Goal: Transaction & Acquisition: Book appointment/travel/reservation

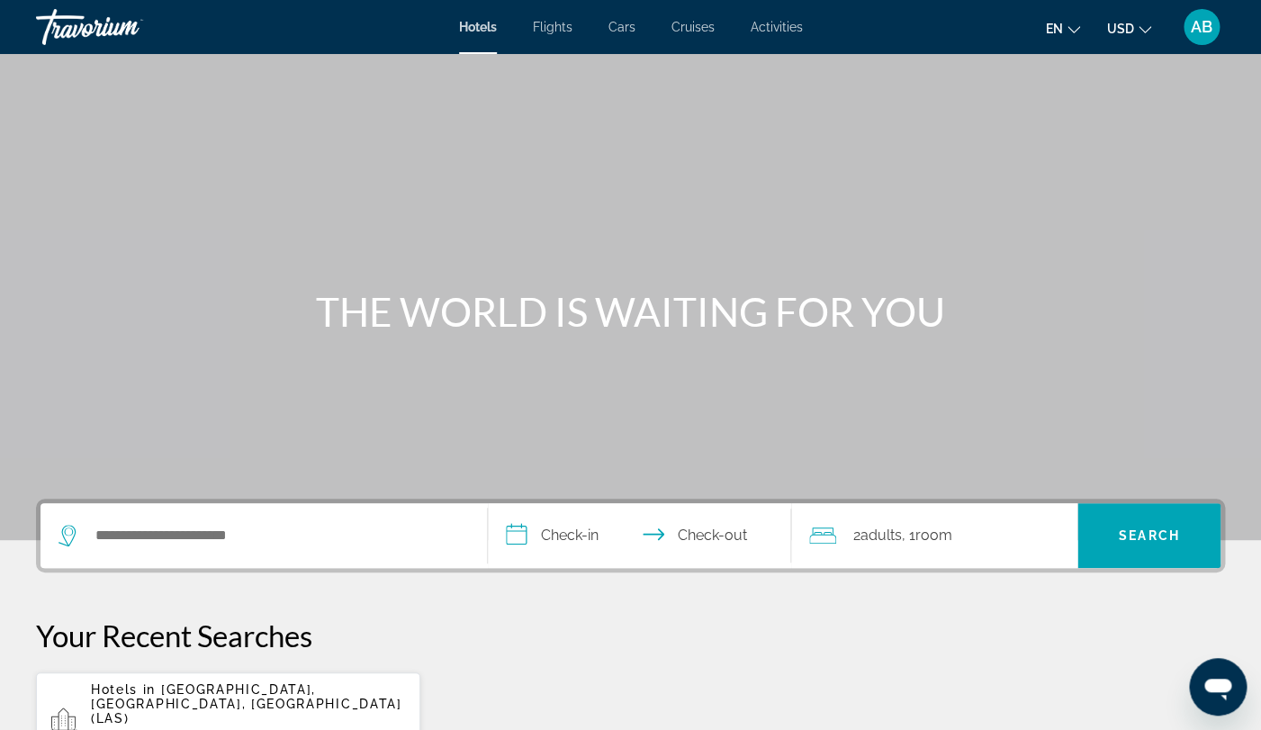
click at [362, 519] on div "Search widget" at bounding box center [264, 535] width 411 height 65
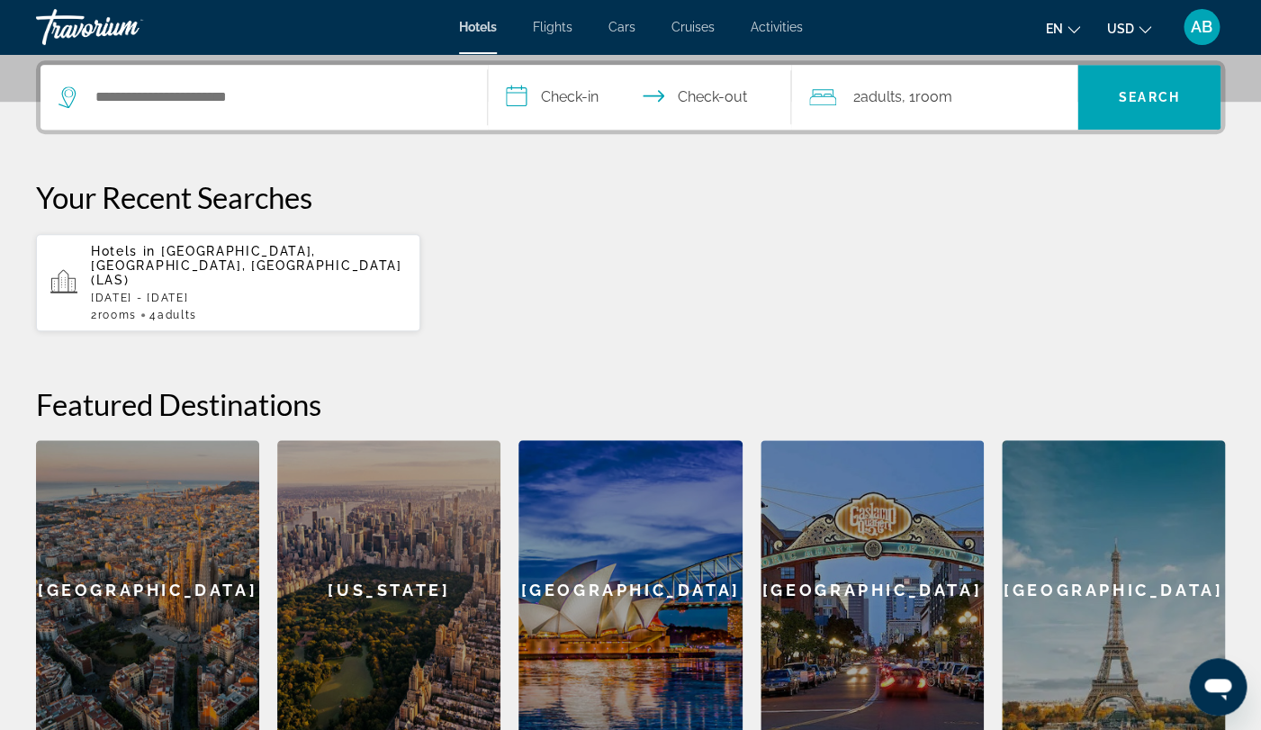
scroll to position [440, 0]
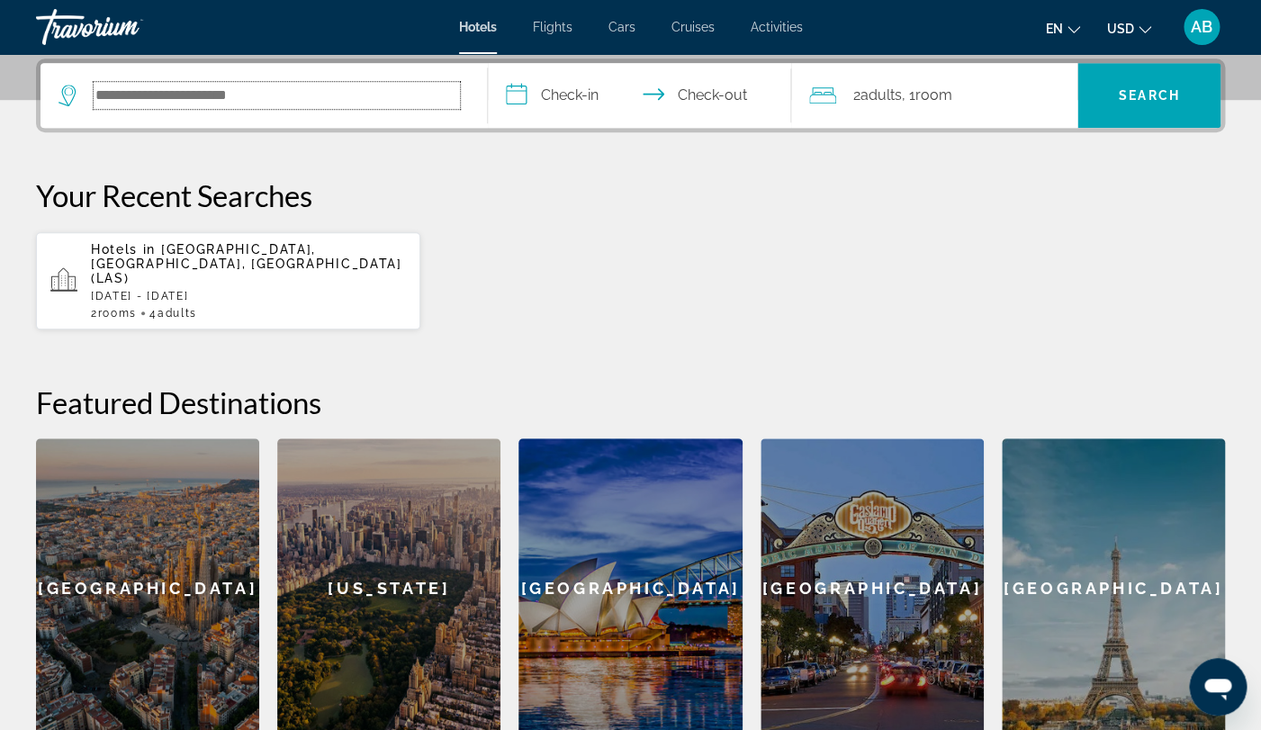
click at [158, 100] on input "Search hotel destination" at bounding box center [277, 95] width 366 height 27
type input "**********"
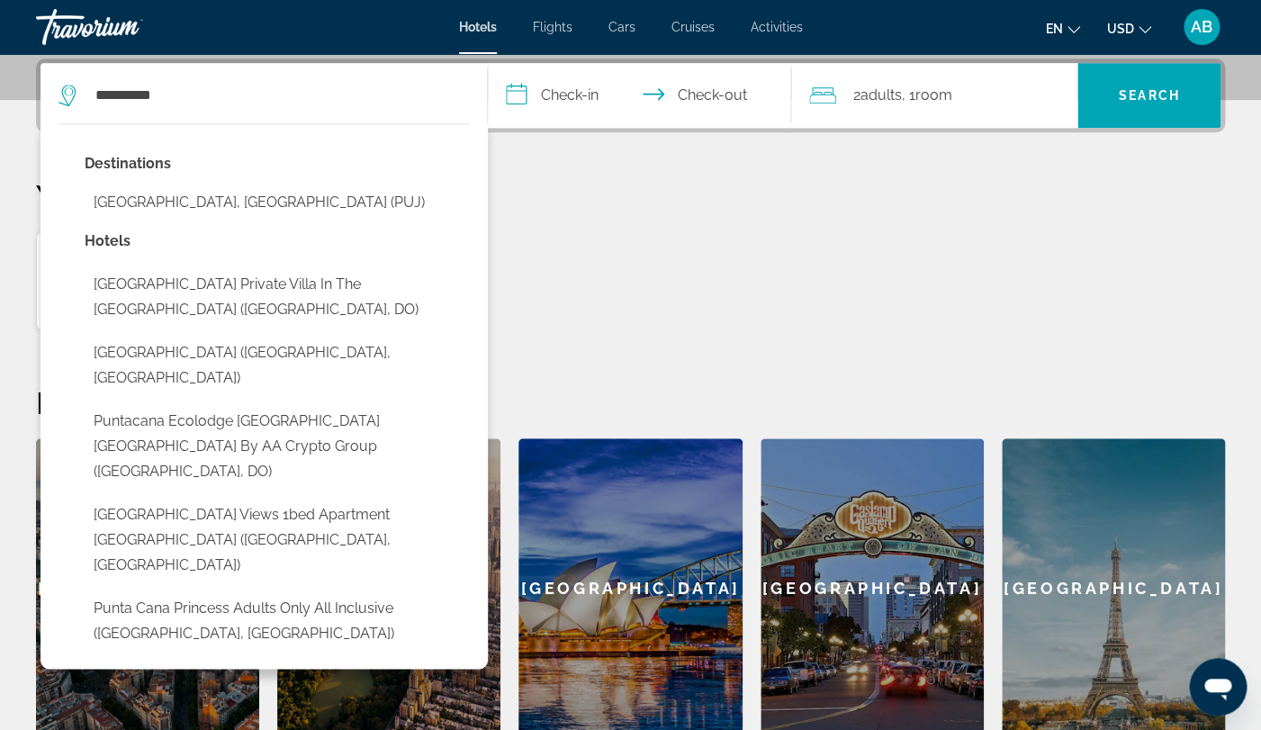
click at [555, 97] on input "**********" at bounding box center [644, 98] width 312 height 70
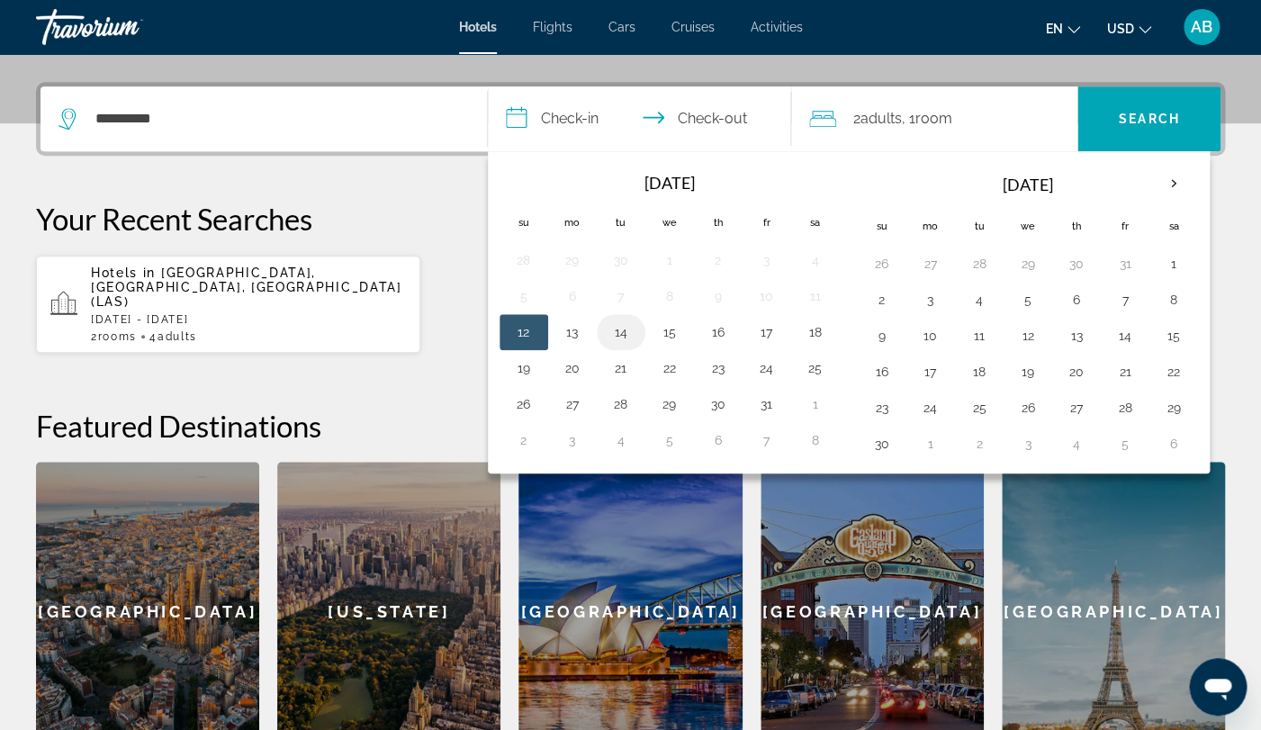
scroll to position [423, 0]
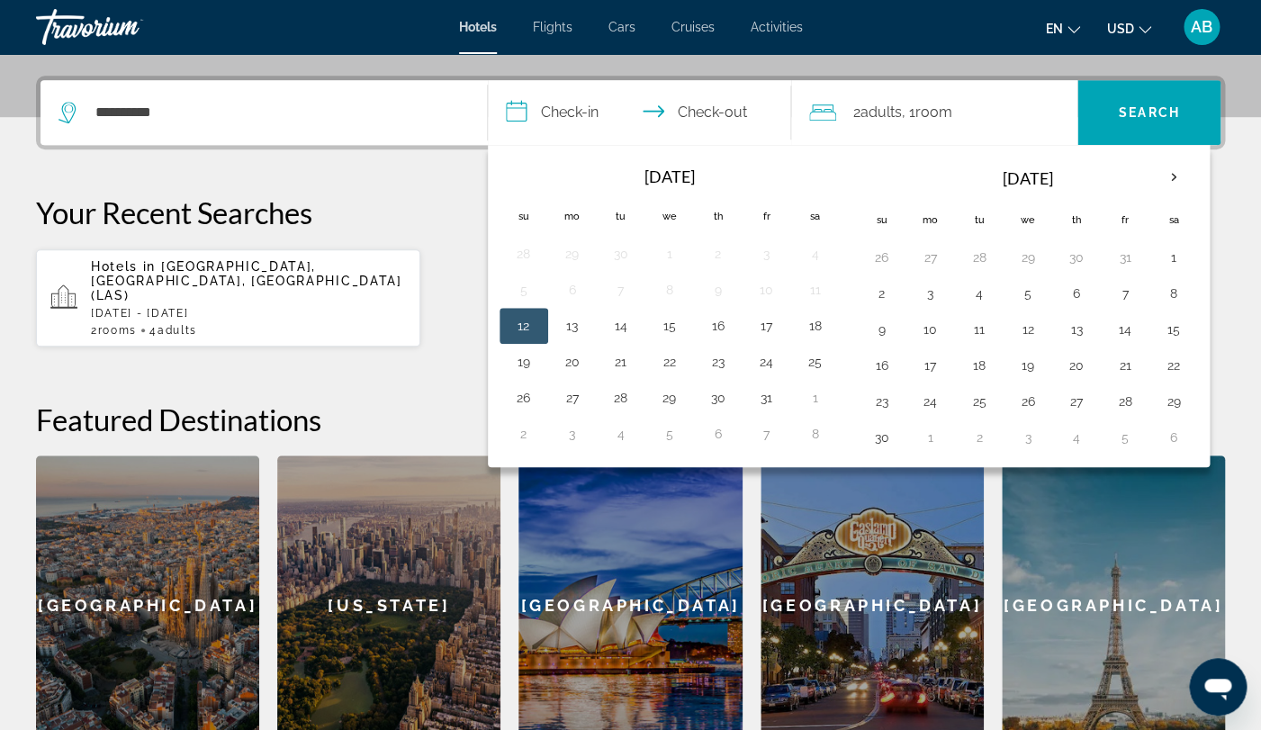
click at [532, 321] on button "12" at bounding box center [524, 325] width 29 height 25
click at [574, 323] on button "13" at bounding box center [572, 325] width 29 height 25
type input "**********"
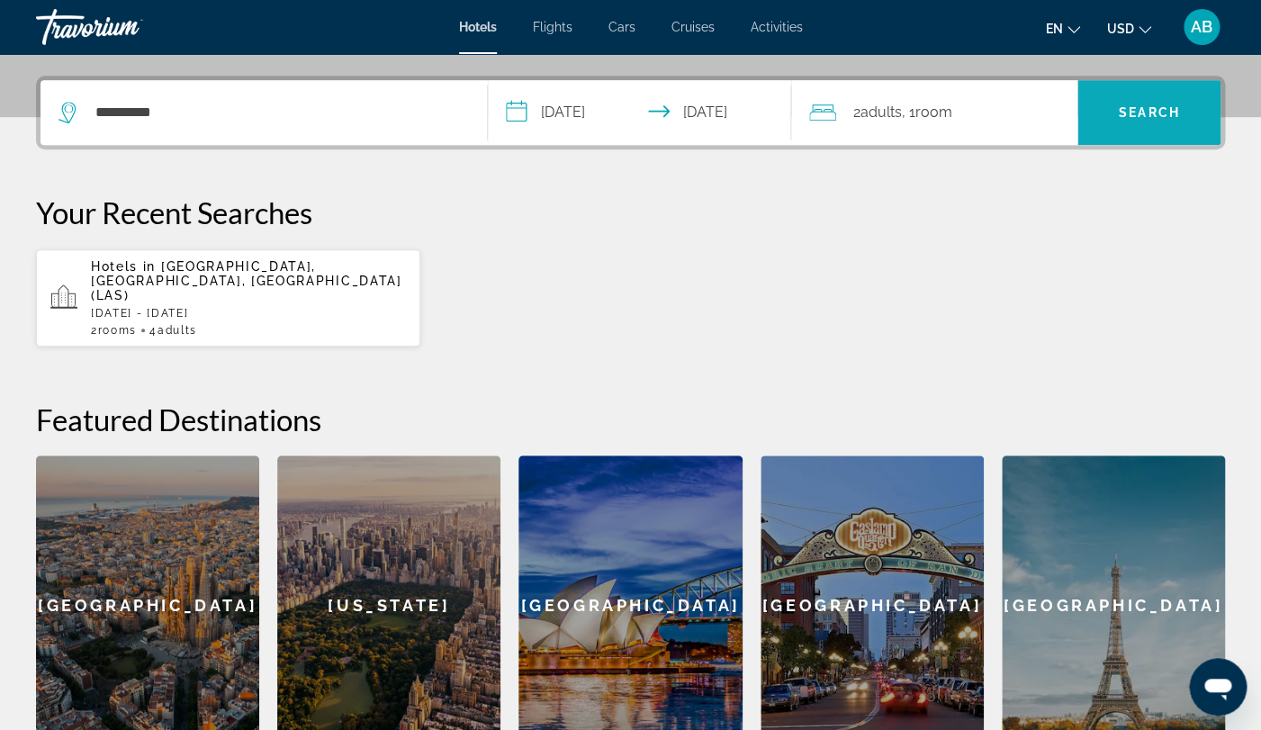
click at [1116, 128] on span "Search" at bounding box center [1149, 112] width 143 height 43
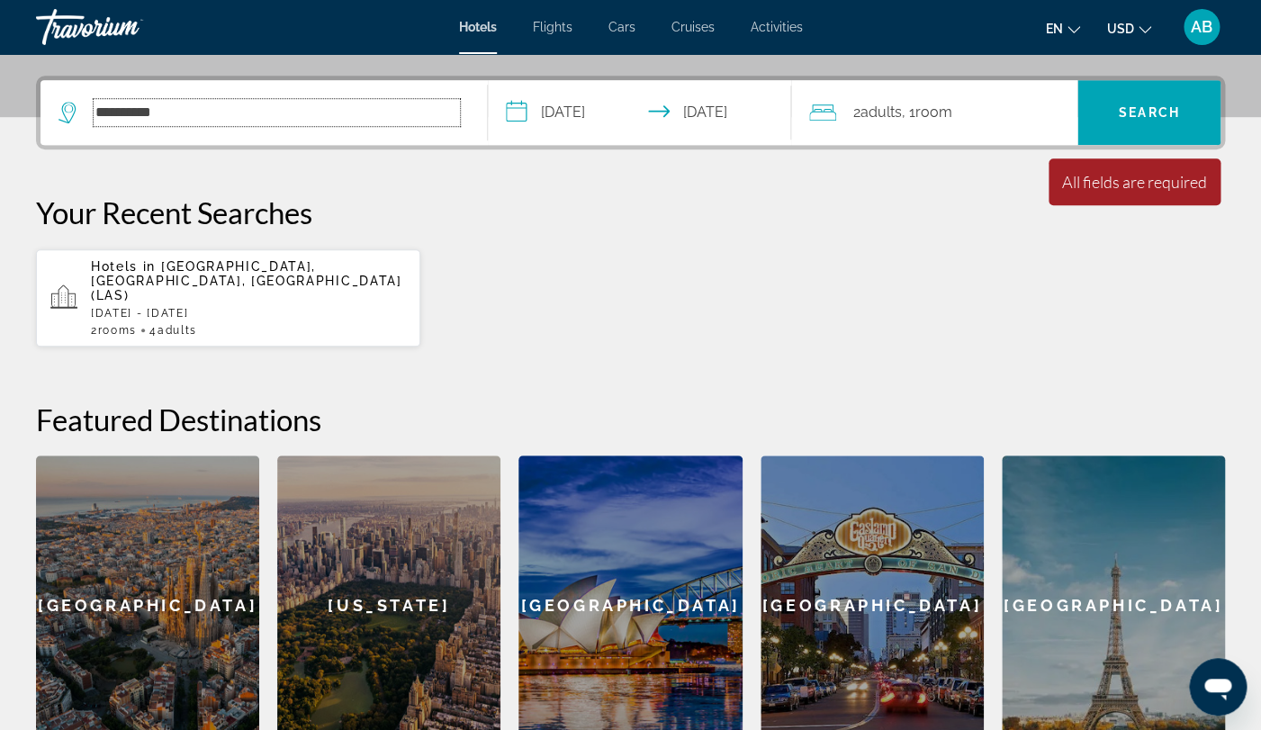
click at [366, 105] on input "**********" at bounding box center [277, 112] width 366 height 27
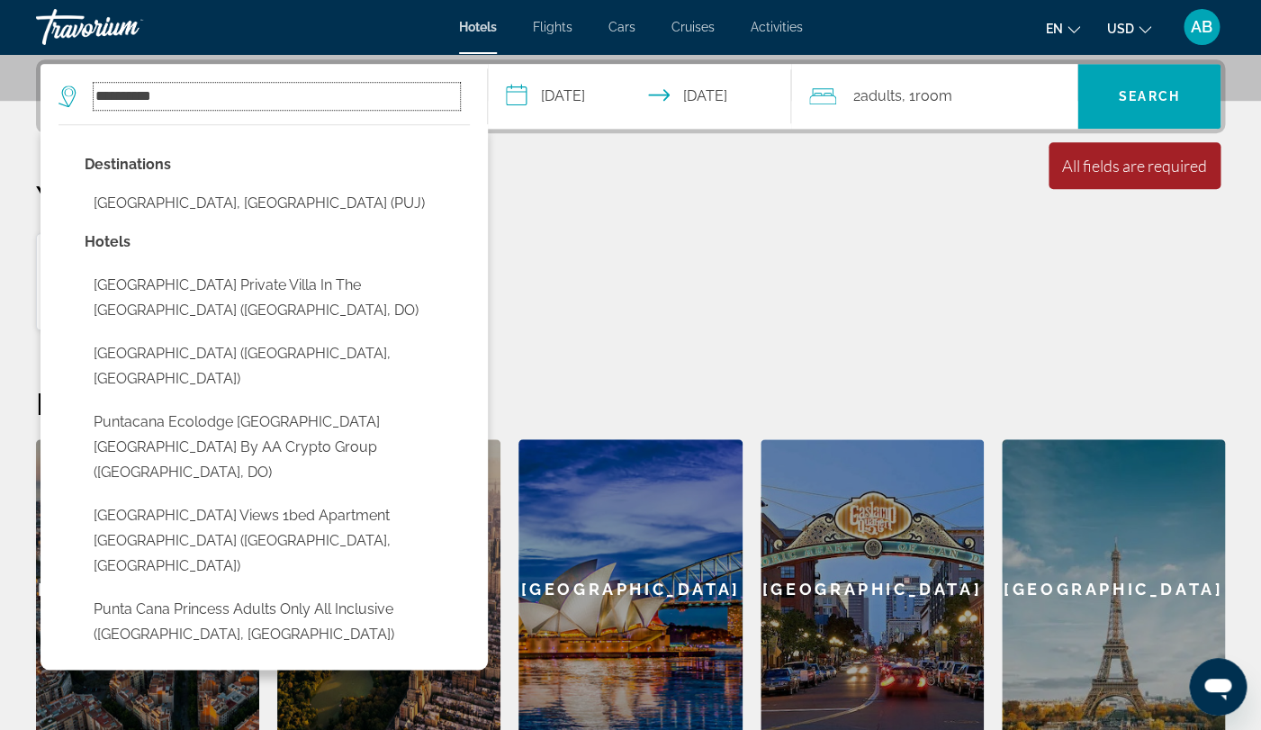
scroll to position [440, 0]
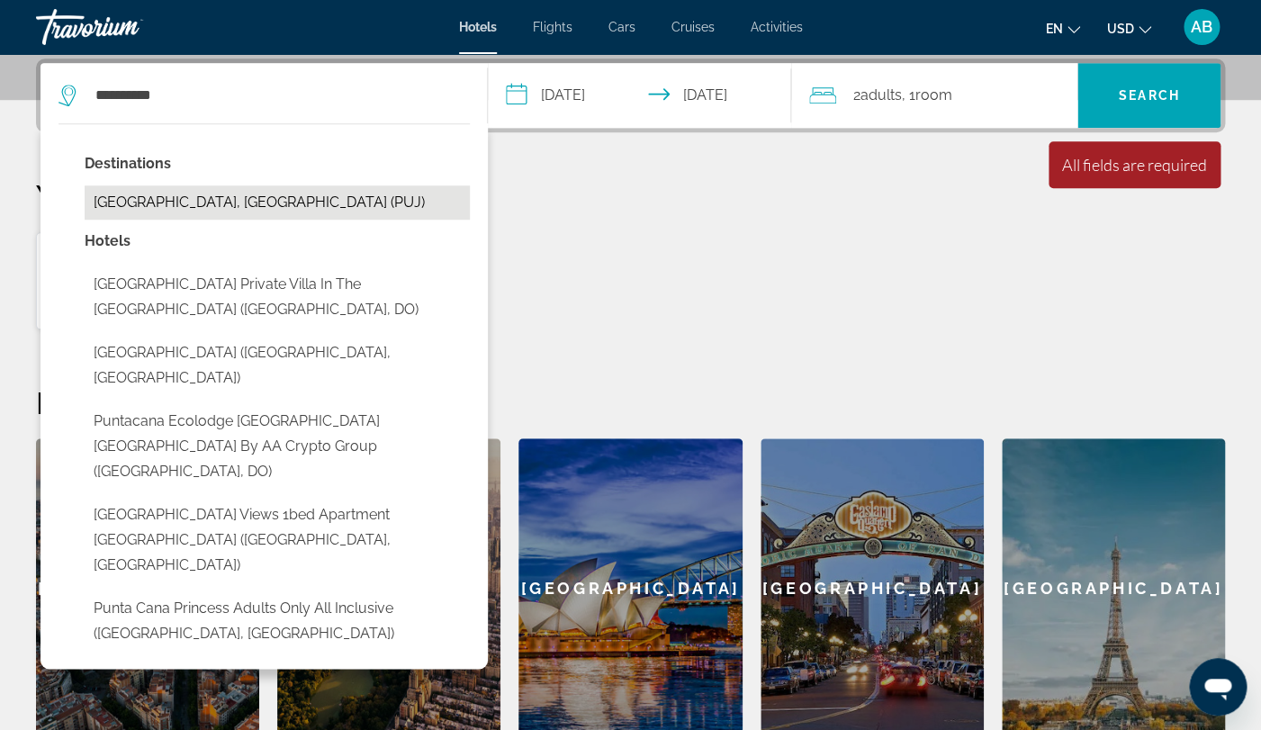
click at [306, 200] on button "[GEOGRAPHIC_DATA], [GEOGRAPHIC_DATA] (PUJ)" at bounding box center [277, 202] width 385 height 34
type input "**********"
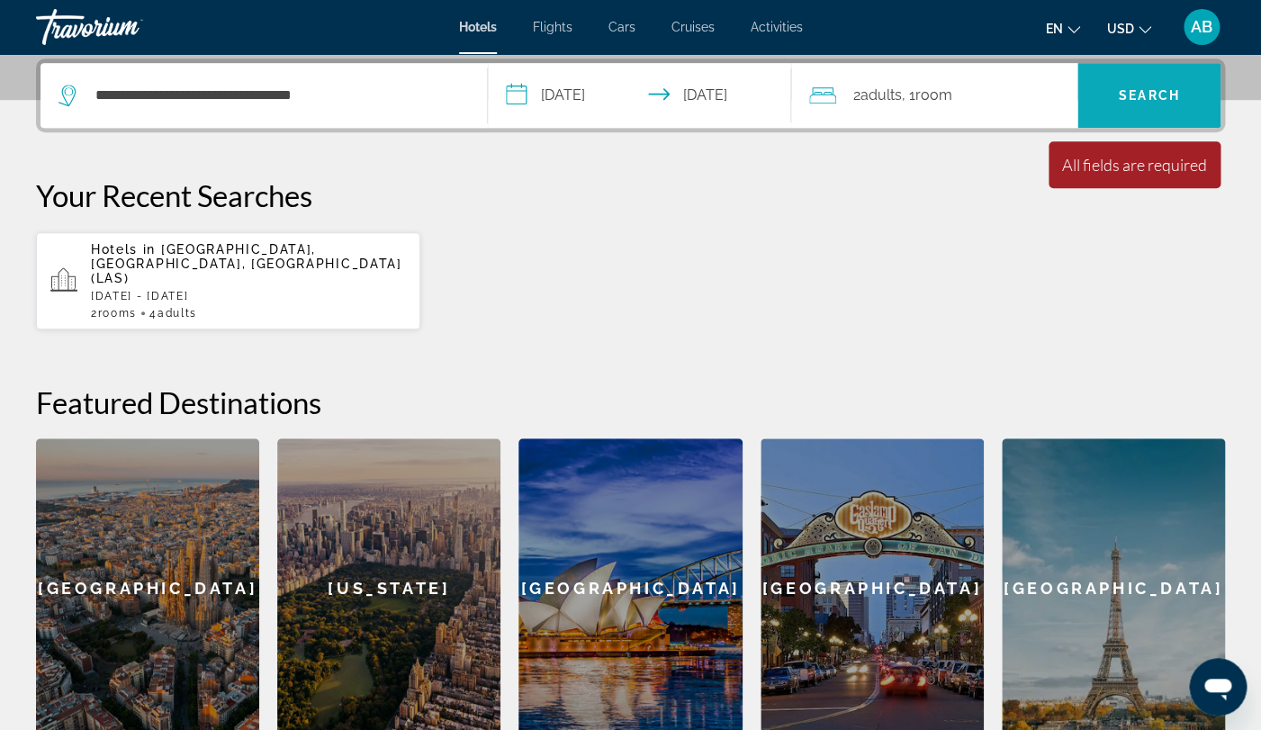
click at [1141, 122] on span "Search" at bounding box center [1149, 95] width 143 height 65
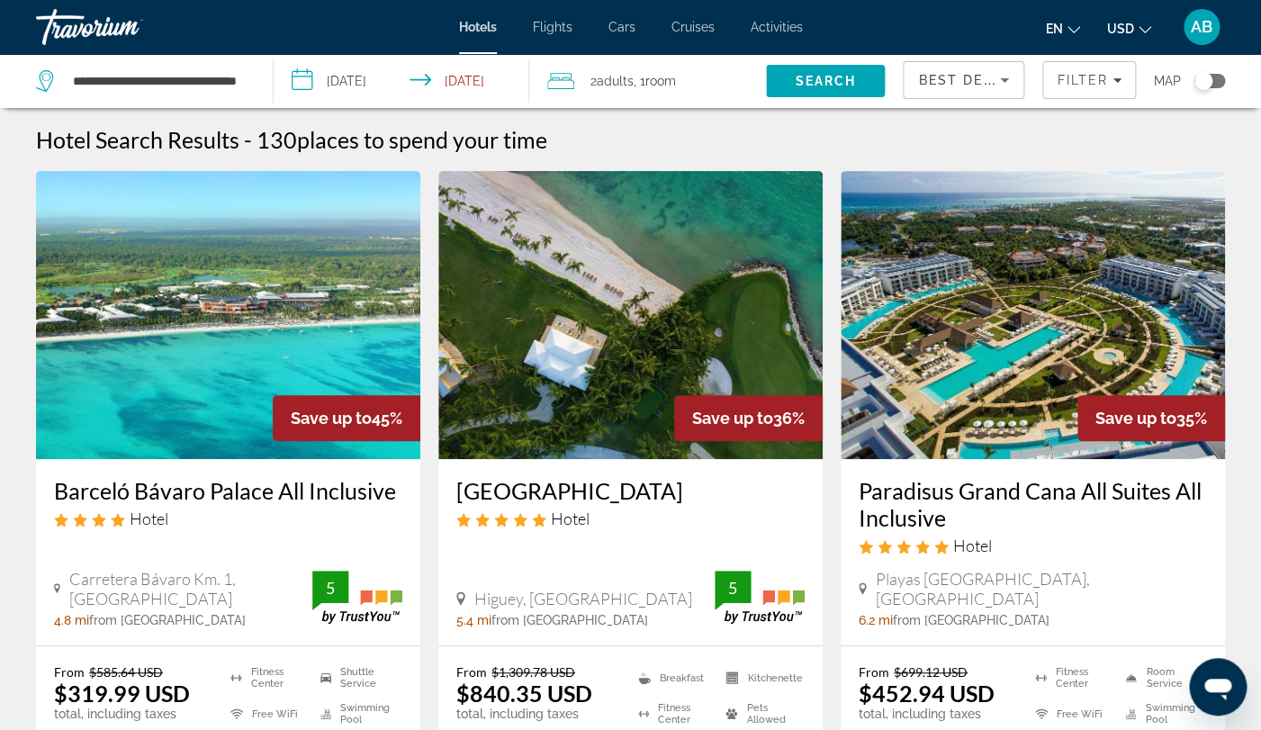
click at [778, 25] on span "Activities" at bounding box center [777, 27] width 52 height 14
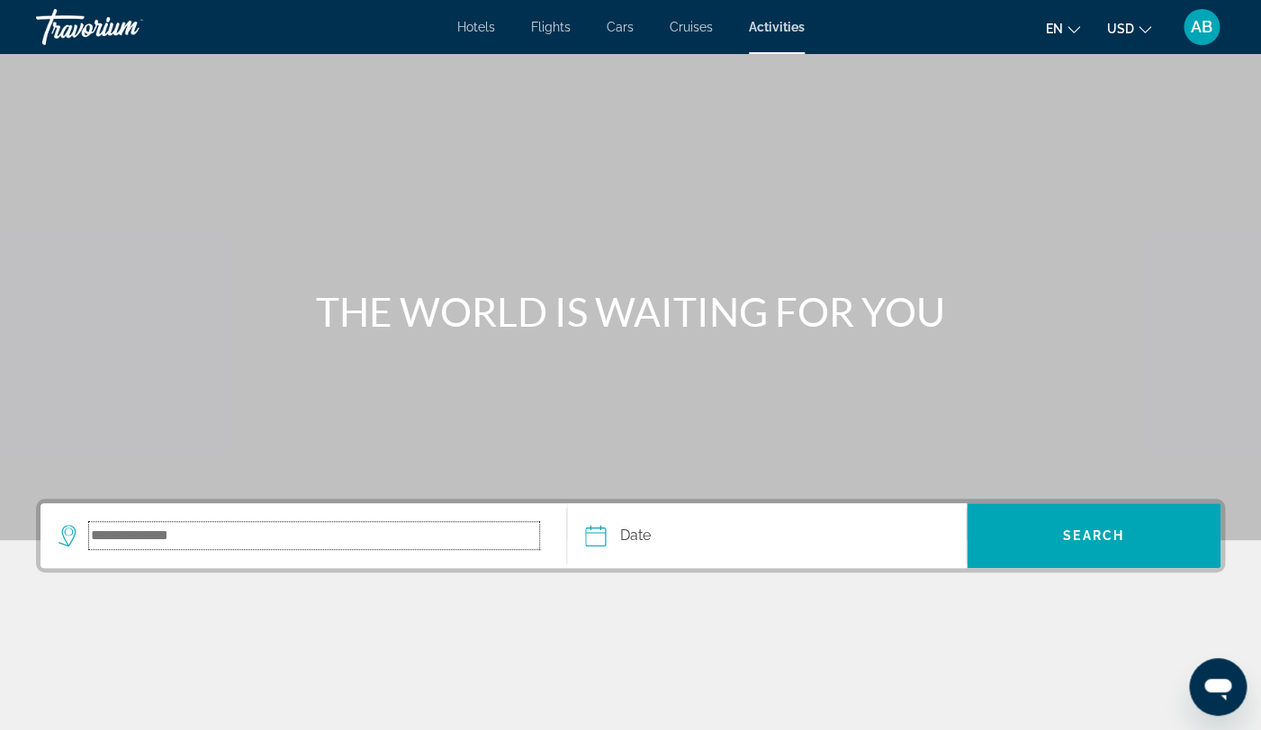
click at [337, 533] on input "Search destination" at bounding box center [314, 535] width 450 height 27
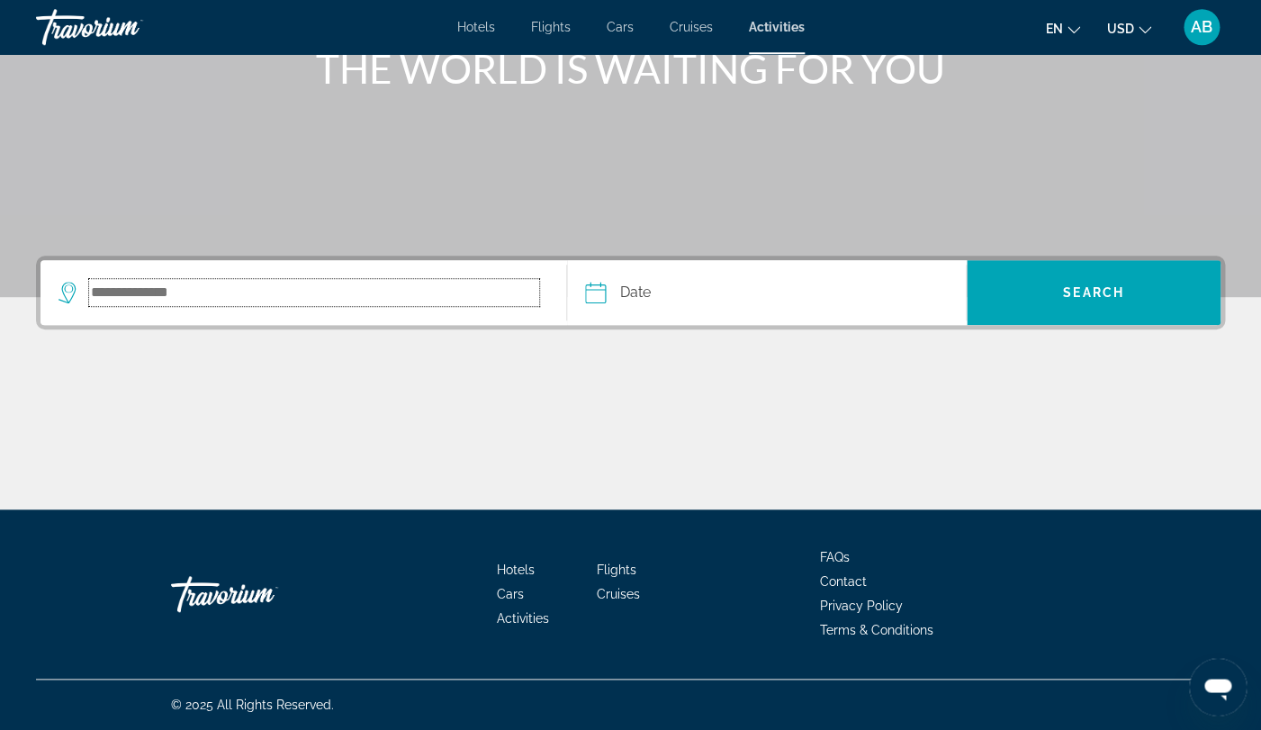
scroll to position [243, 0]
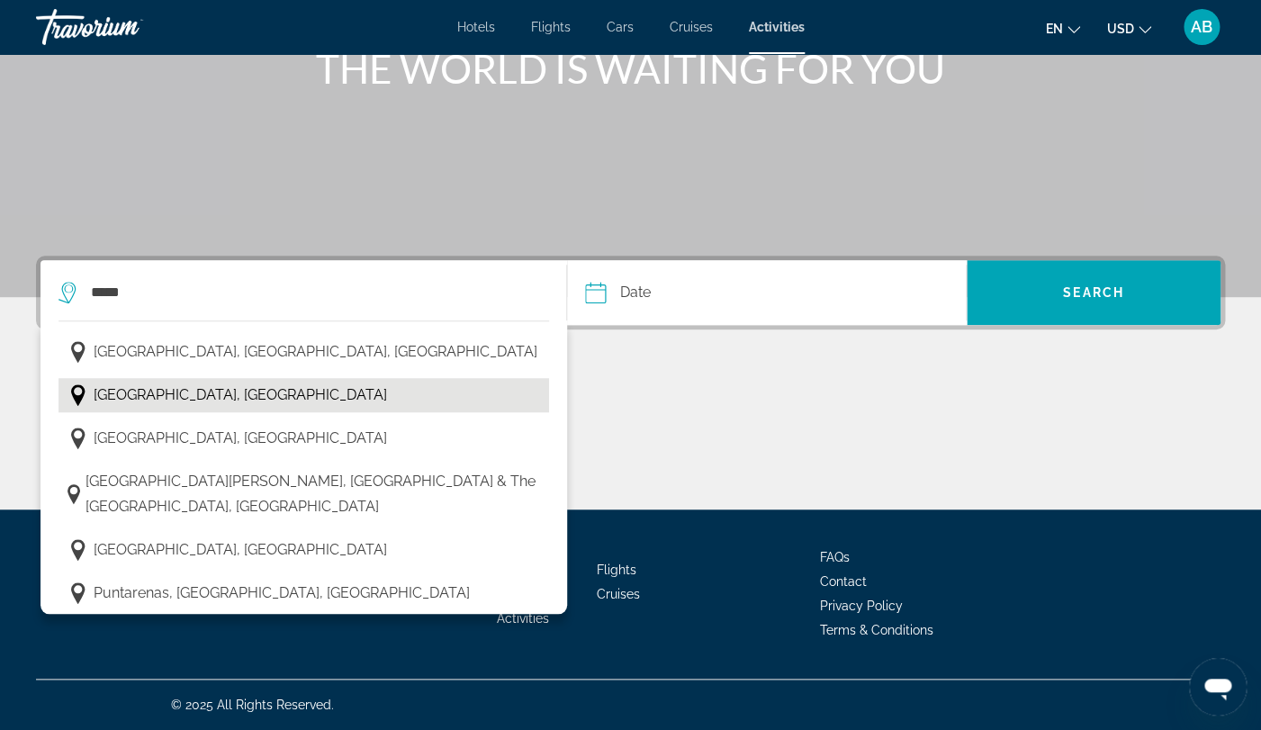
click at [282, 401] on span "[GEOGRAPHIC_DATA], [GEOGRAPHIC_DATA]" at bounding box center [241, 395] width 294 height 25
type input "**********"
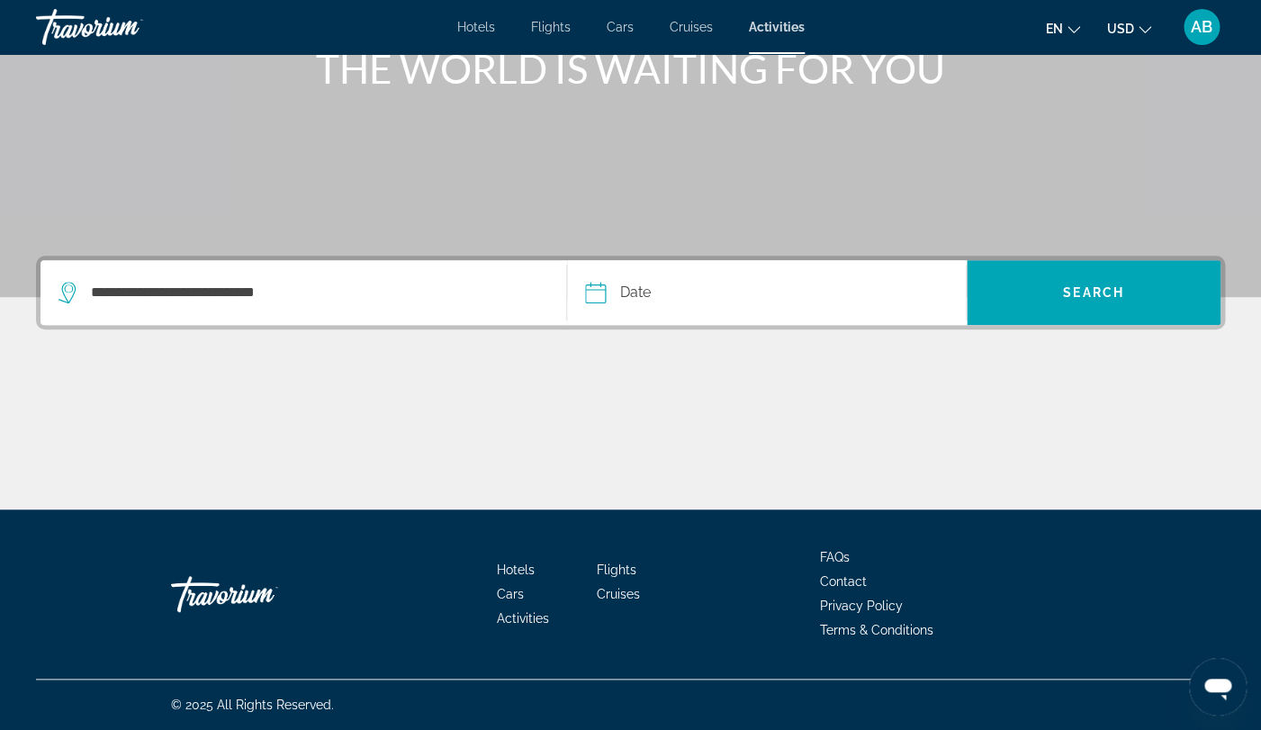
click at [614, 296] on input "Date" at bounding box center [679, 295] width 197 height 70
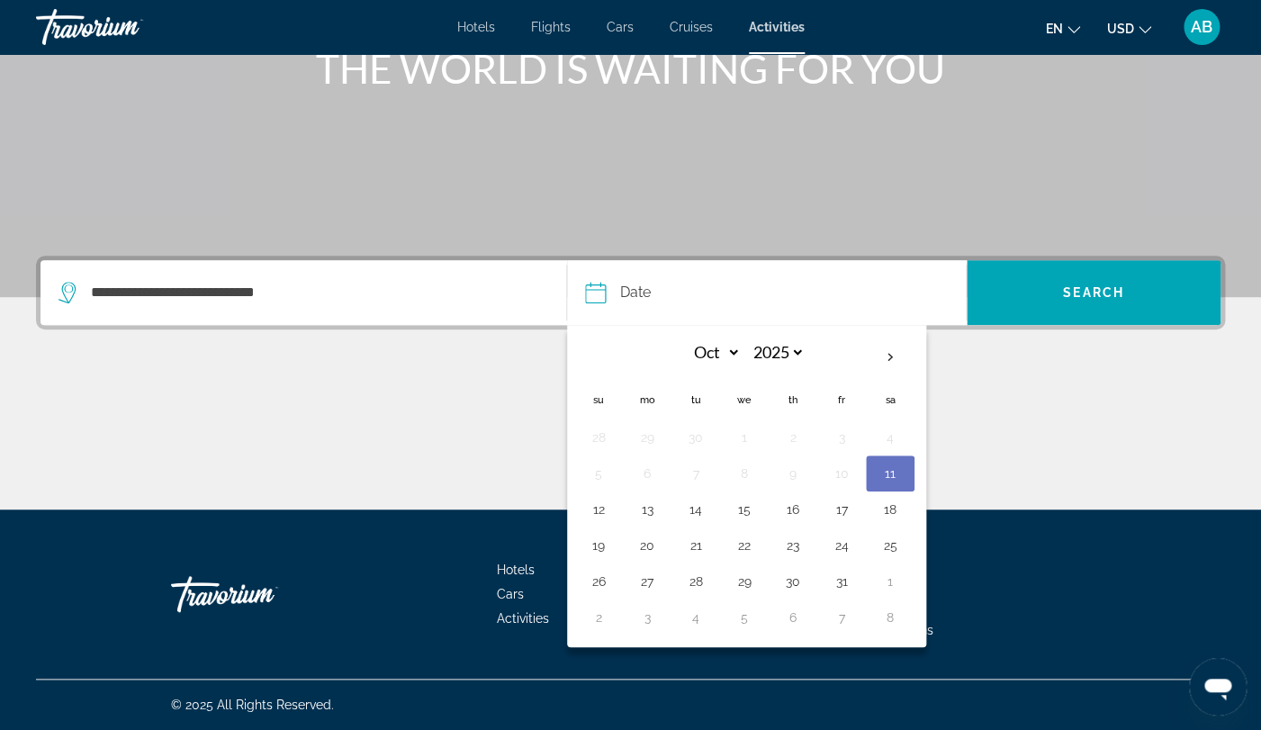
click at [881, 483] on button "11" at bounding box center [890, 473] width 29 height 25
type input "**********"
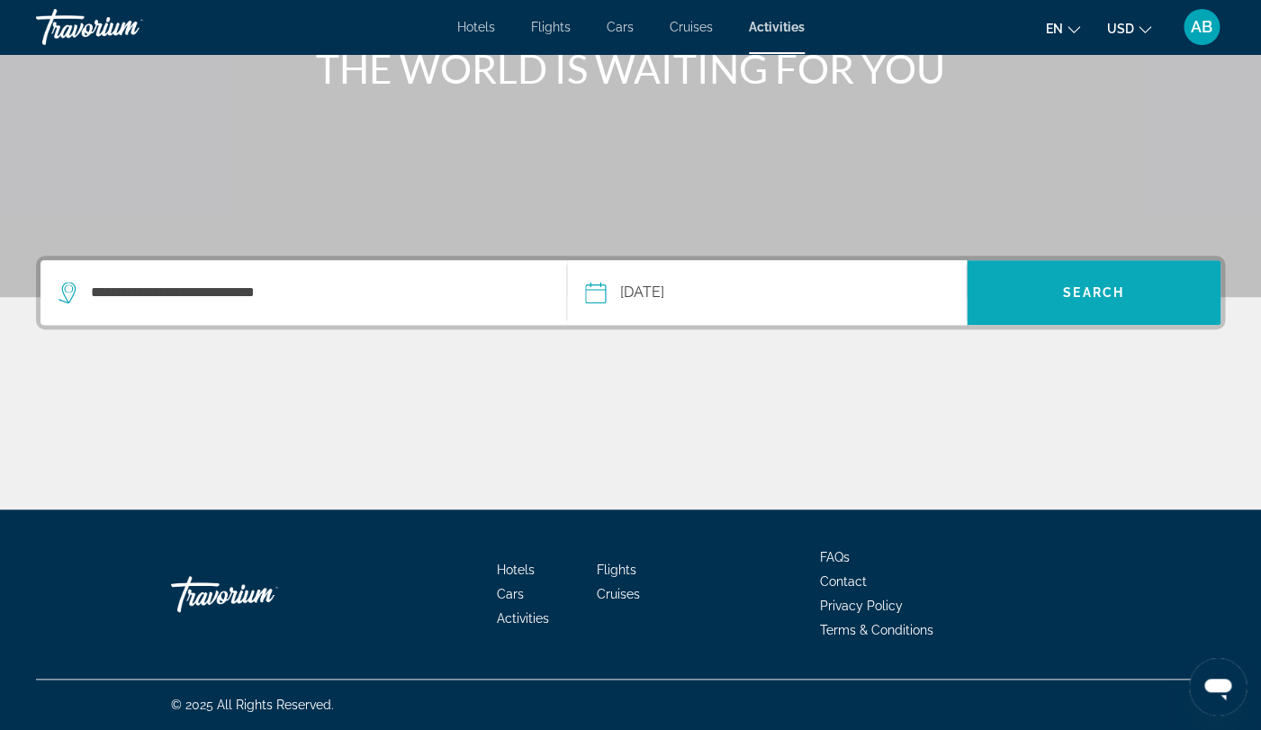
click at [1098, 277] on span "Search" at bounding box center [1094, 292] width 254 height 43
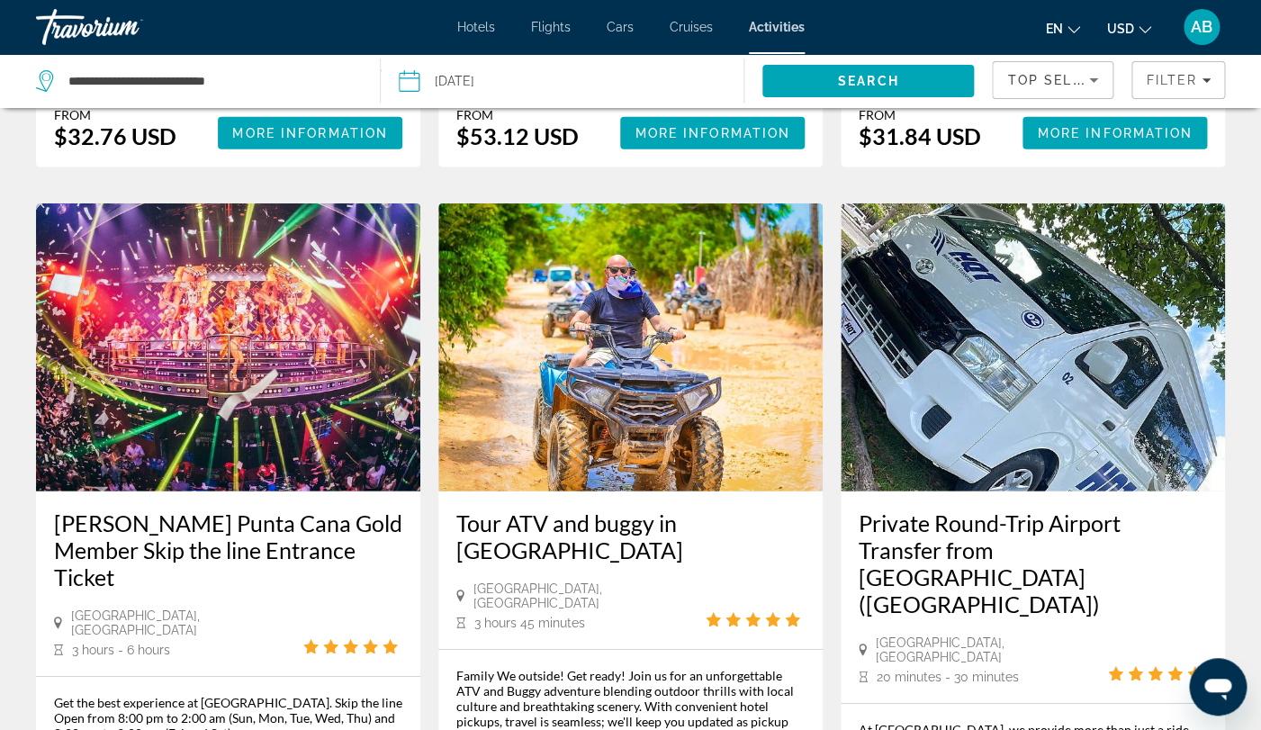
scroll to position [1682, 0]
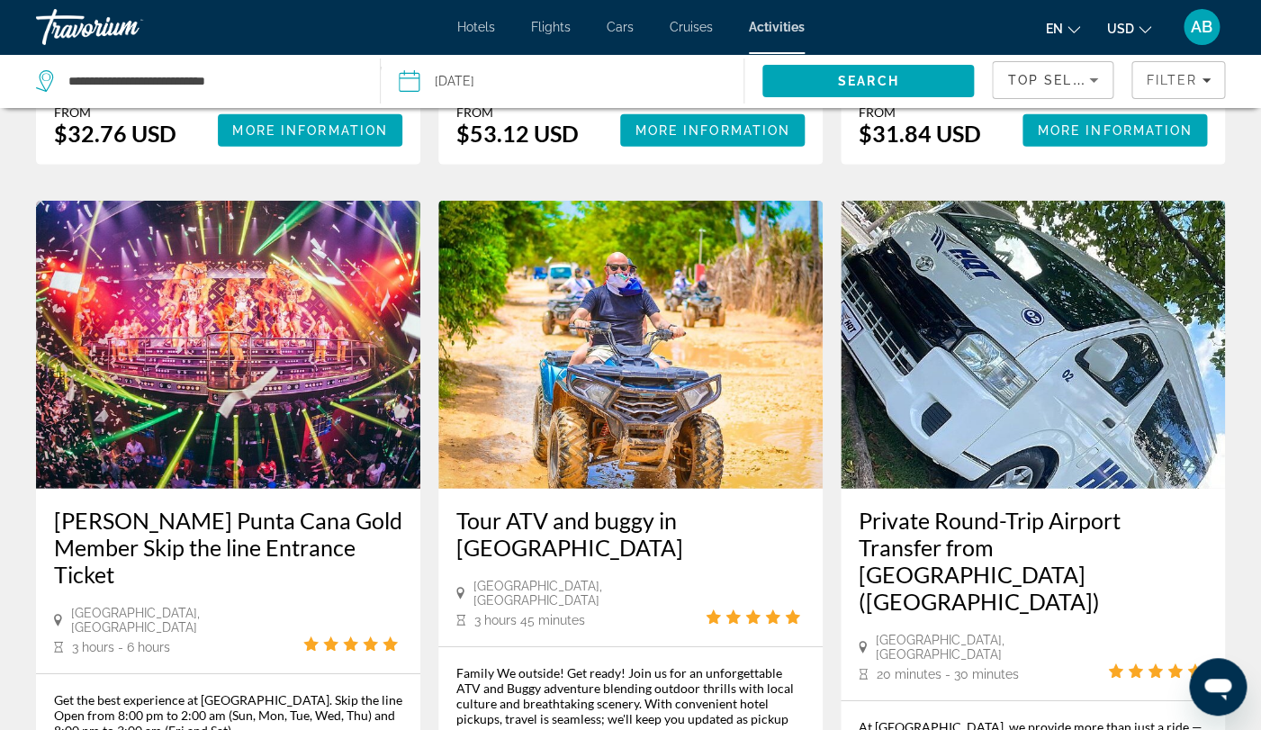
click at [339, 298] on img "Main content" at bounding box center [228, 345] width 384 height 288
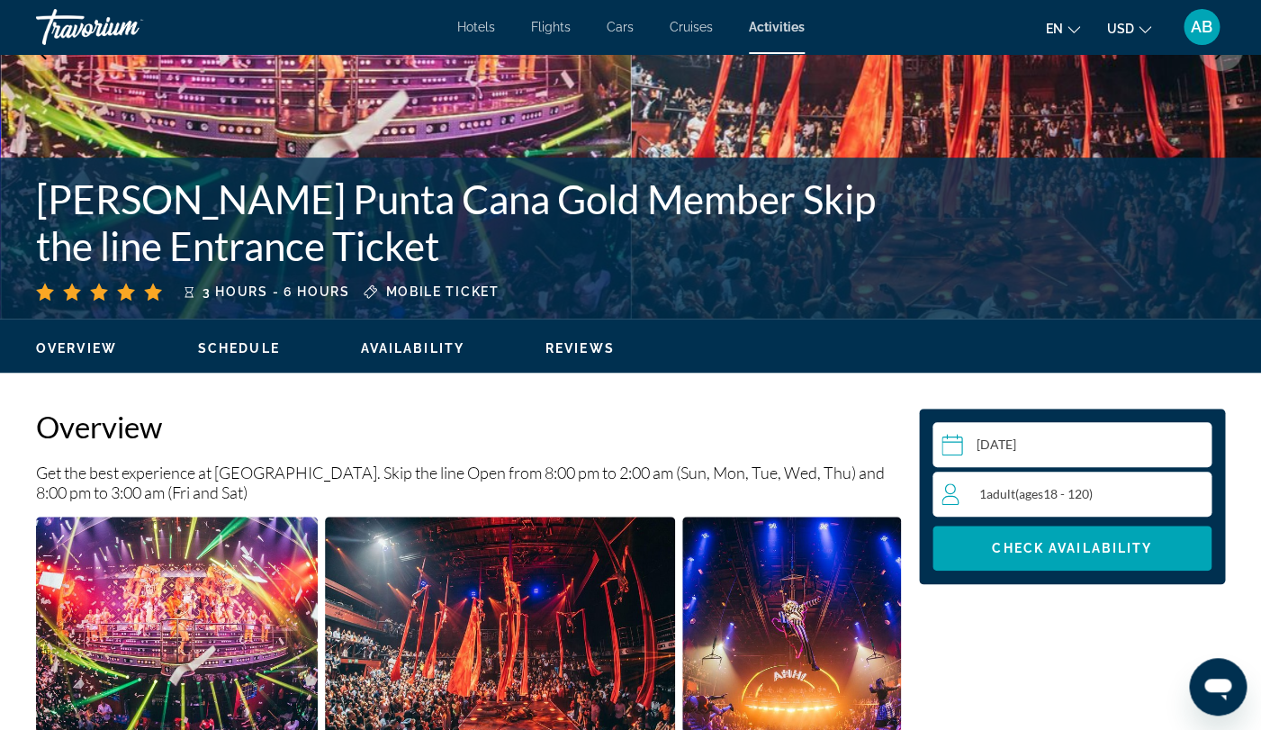
scroll to position [286, 0]
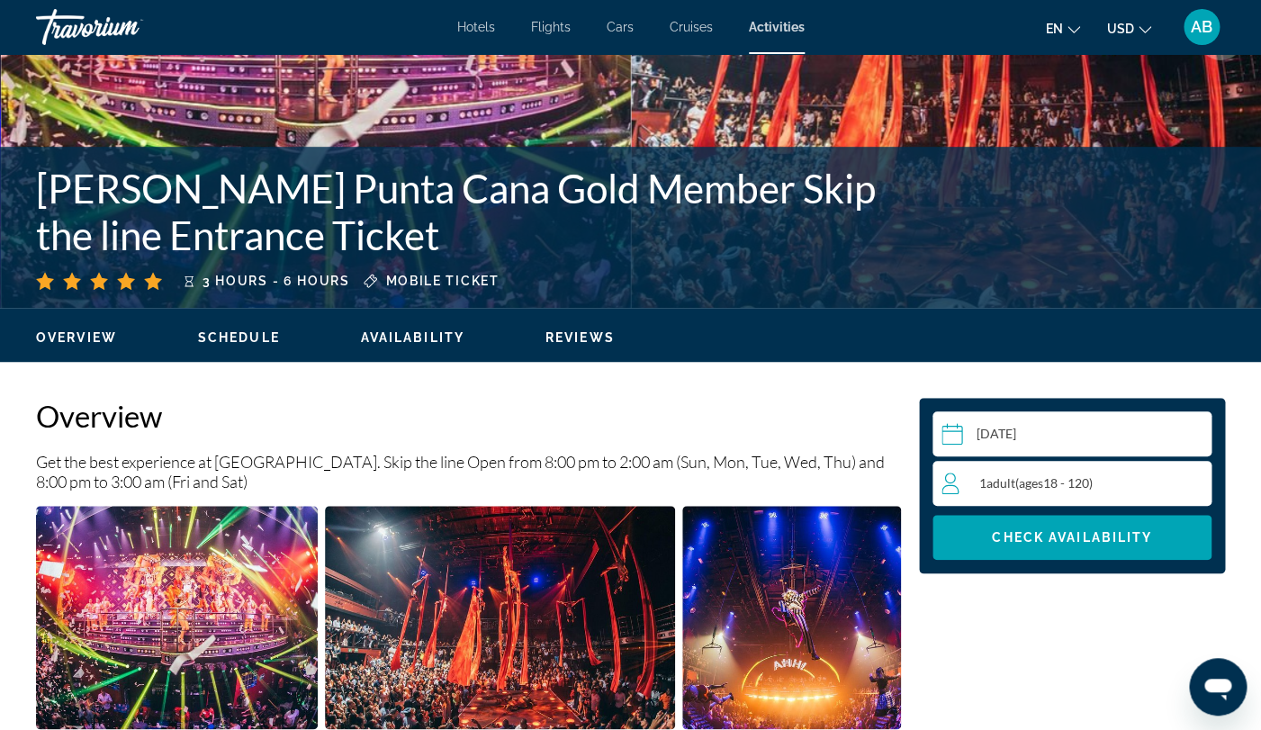
click at [1060, 474] on div "1 Adult Adults ( ages [DEMOGRAPHIC_DATA])" at bounding box center [1076, 484] width 269 height 22
click at [1192, 477] on icon "Increment adults" at bounding box center [1194, 483] width 16 height 22
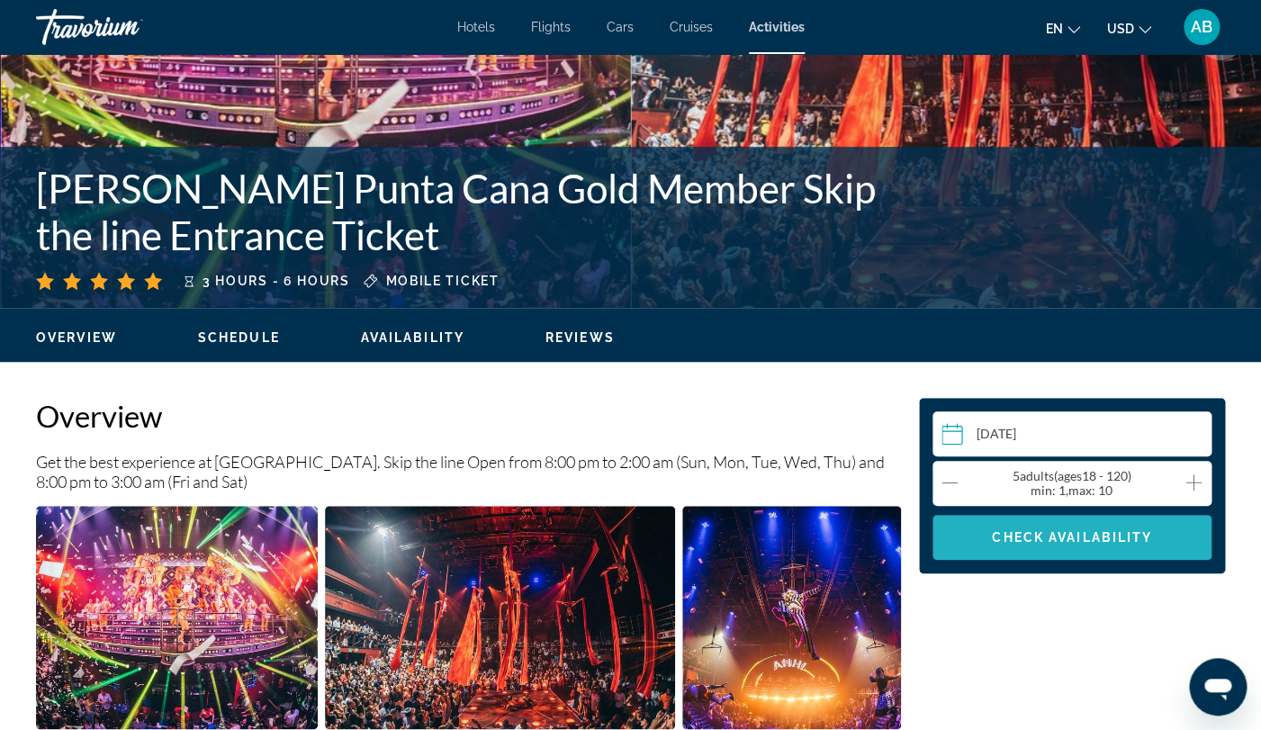
click at [1121, 547] on span "Main content" at bounding box center [1072, 537] width 279 height 43
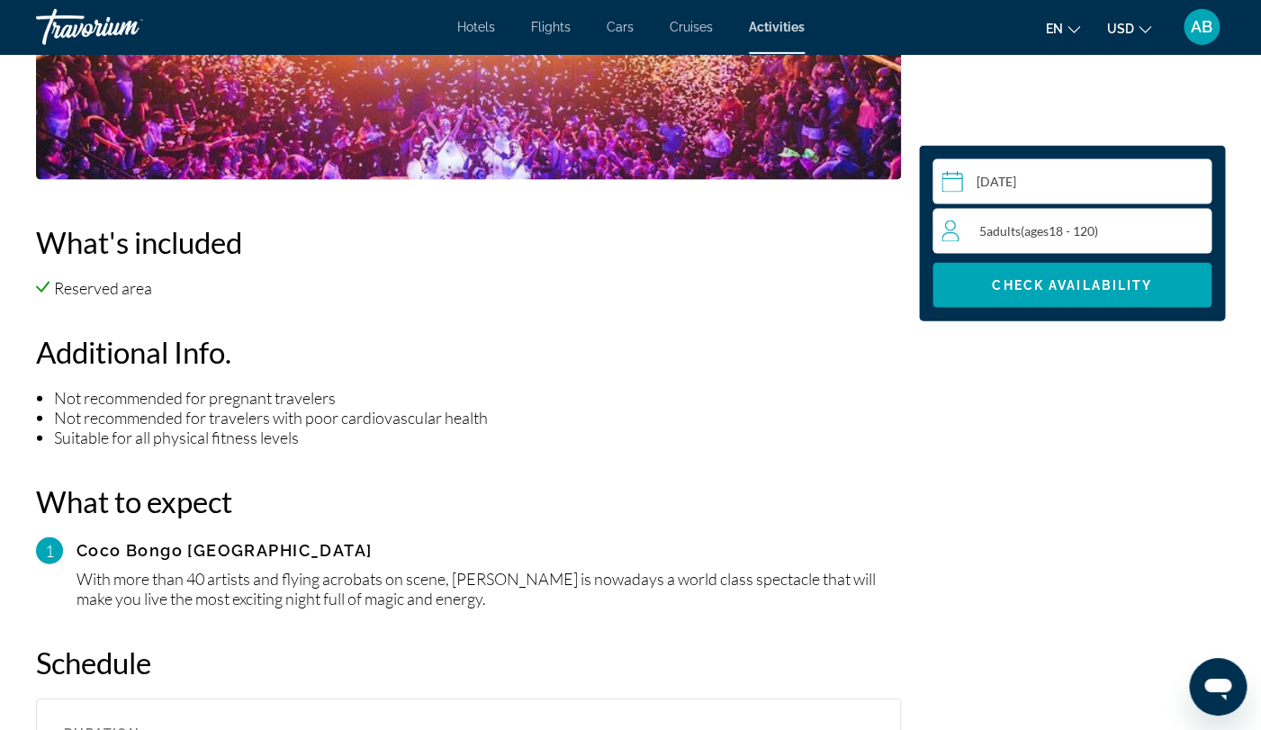
scroll to position [1480, 0]
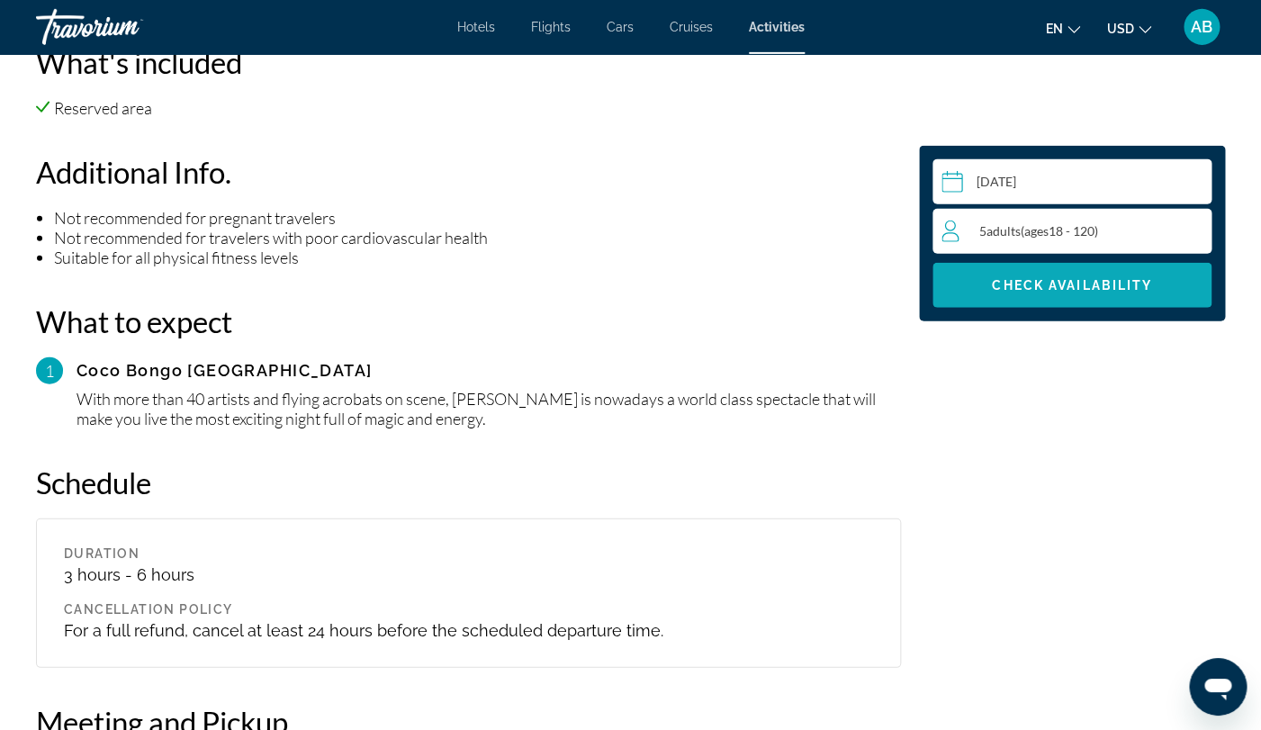
click at [1116, 289] on span "Check Availability" at bounding box center [1072, 285] width 160 height 14
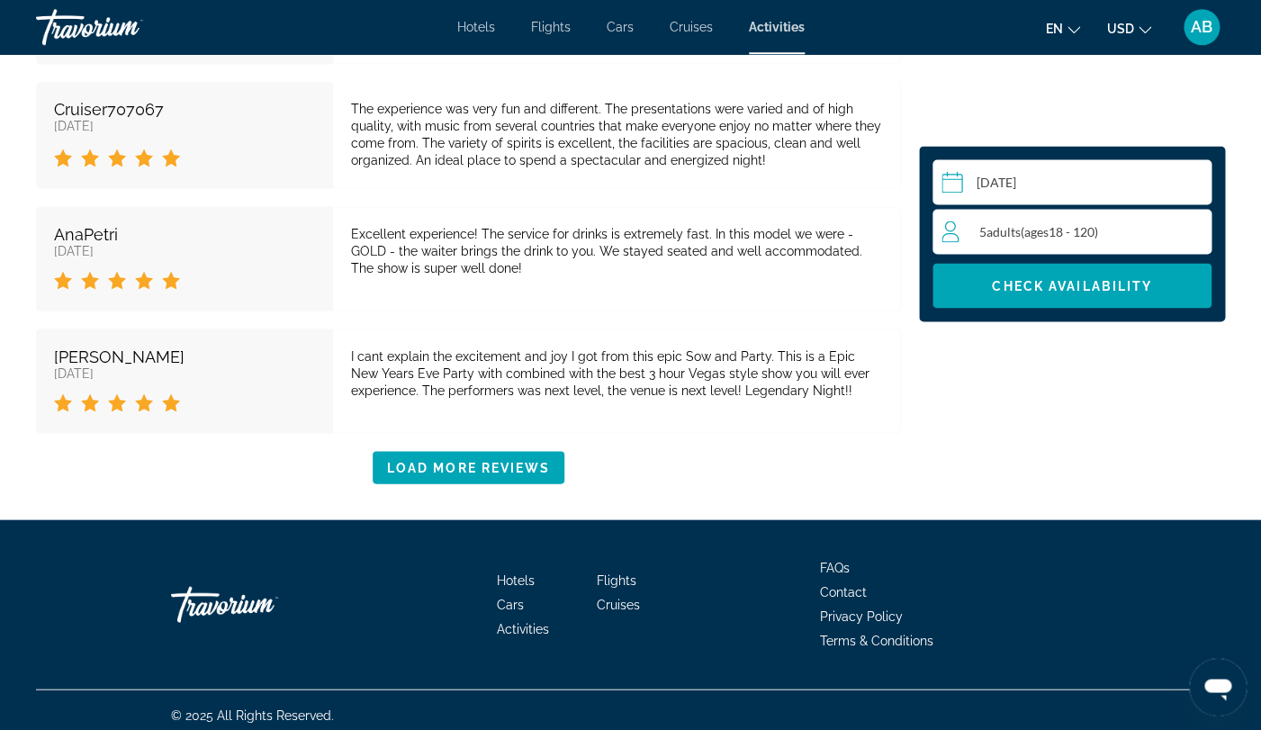
scroll to position [3613, 0]
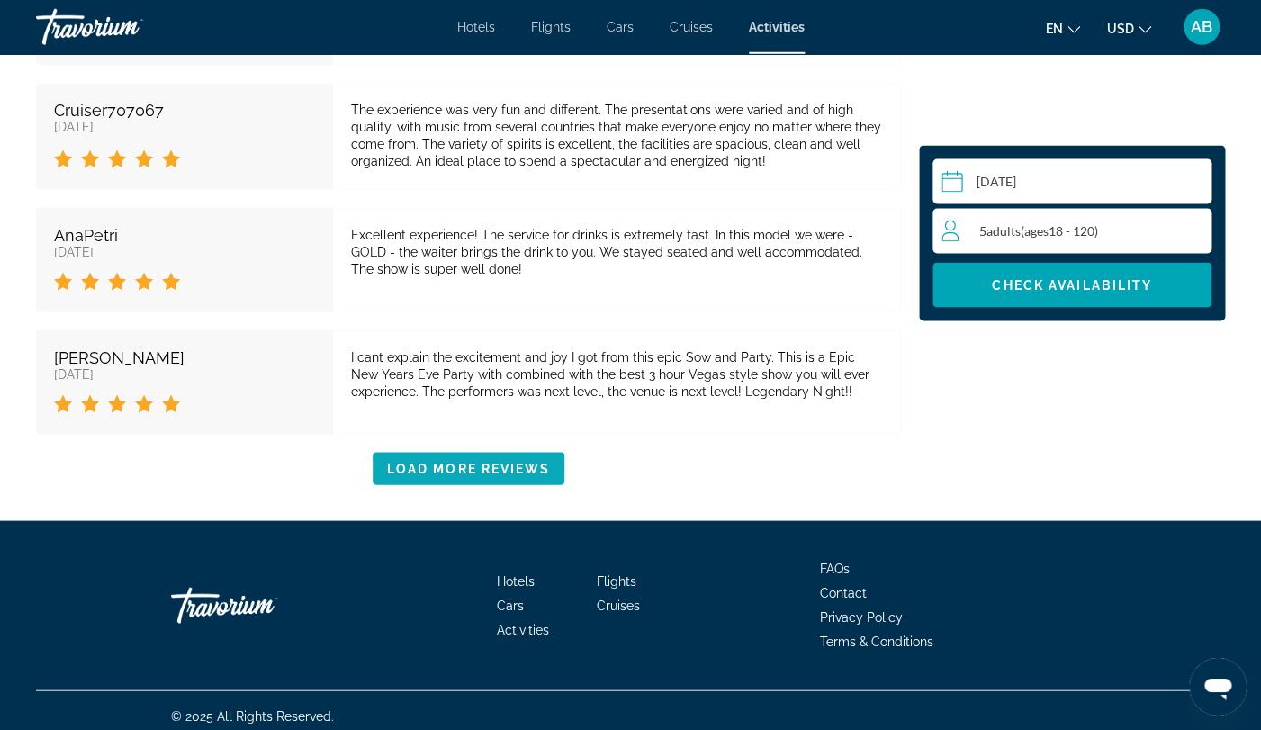
click at [505, 478] on span "Main content" at bounding box center [469, 468] width 193 height 43
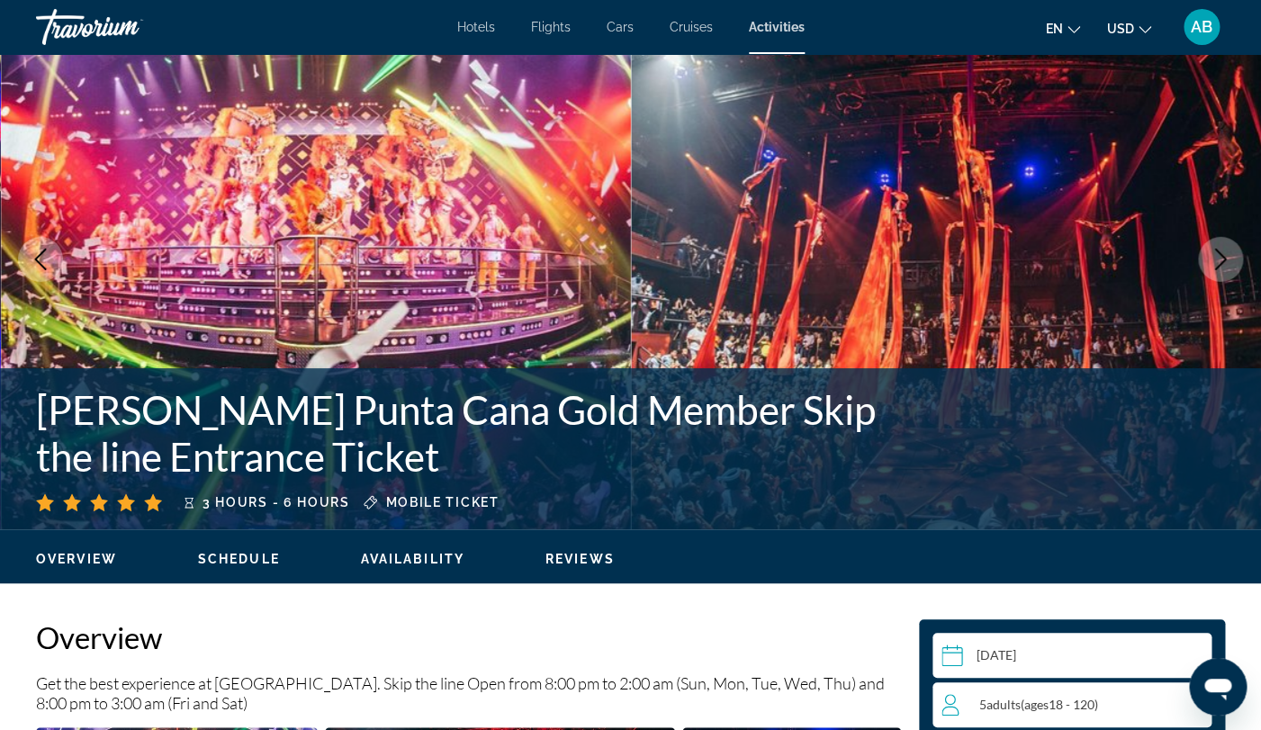
scroll to position [0, 0]
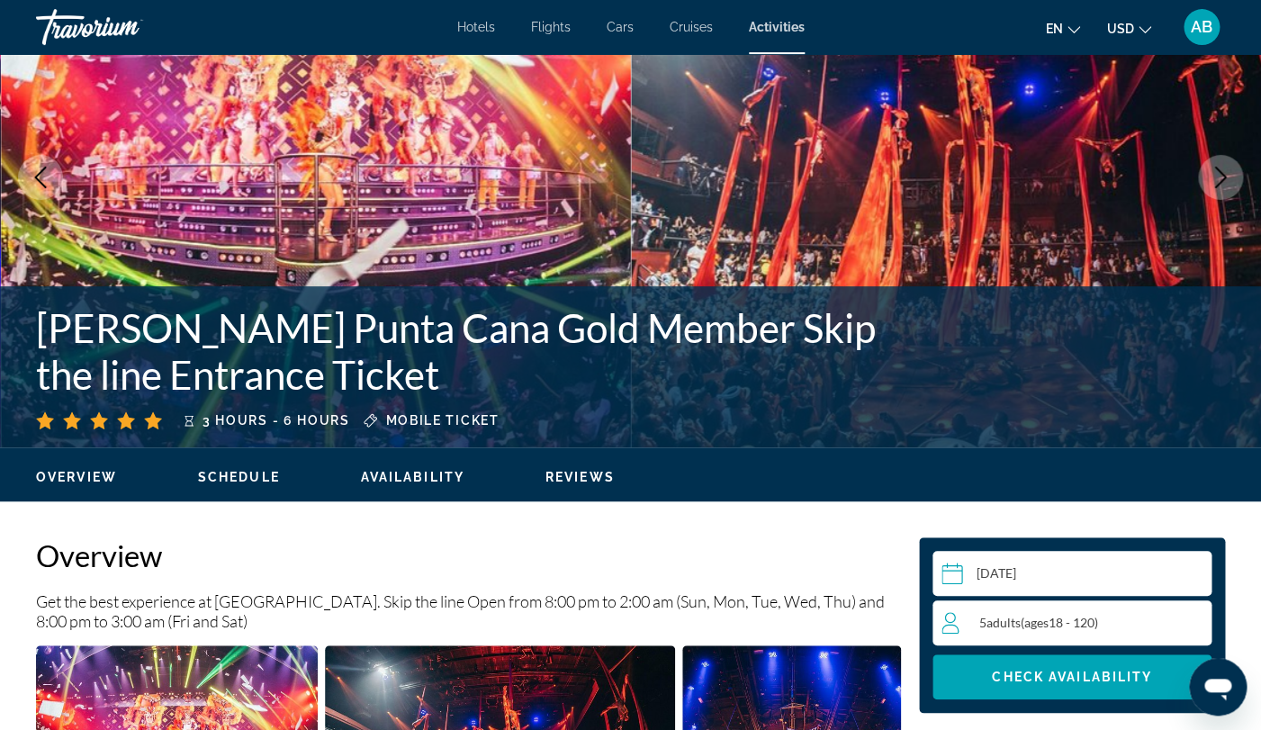
click at [429, 483] on span "Availability" at bounding box center [413, 477] width 104 height 14
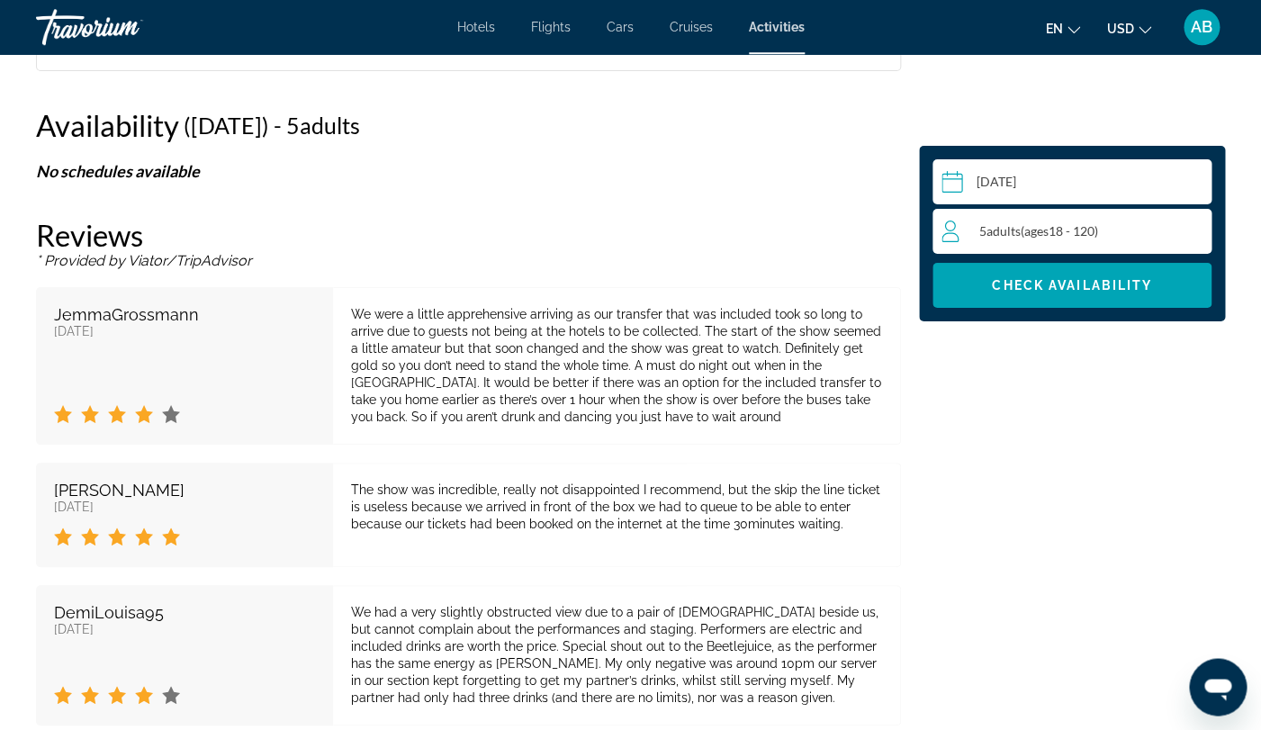
scroll to position [2421, 0]
